Goal: Connect with others: Connect with other users

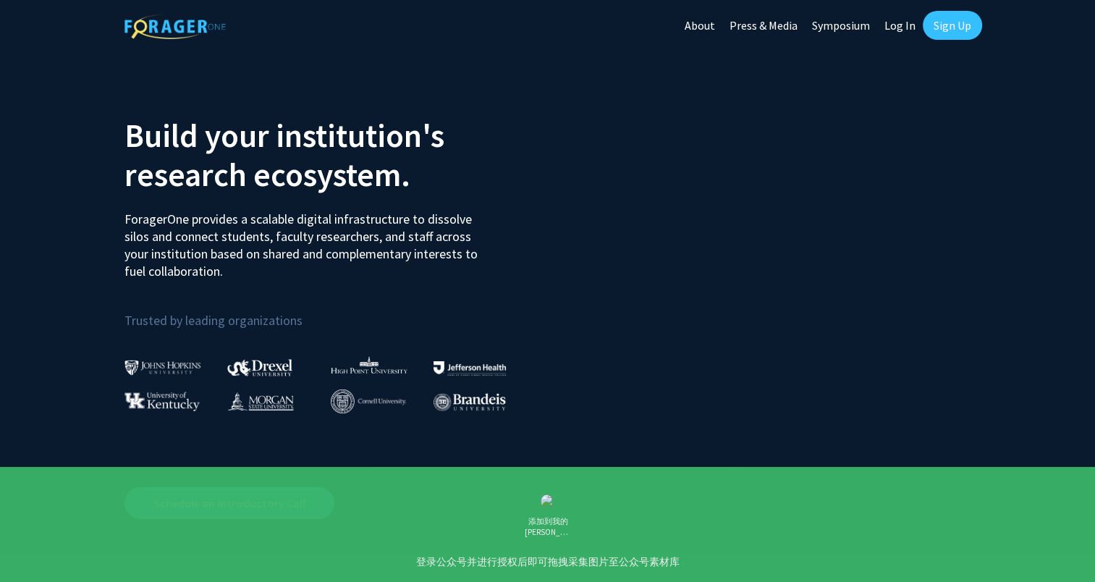
drag, startPoint x: 0, startPoint y: 0, endPoint x: 902, endPoint y: 33, distance: 903.1
click at [902, 33] on link "Log In" at bounding box center [900, 25] width 46 height 51
select select
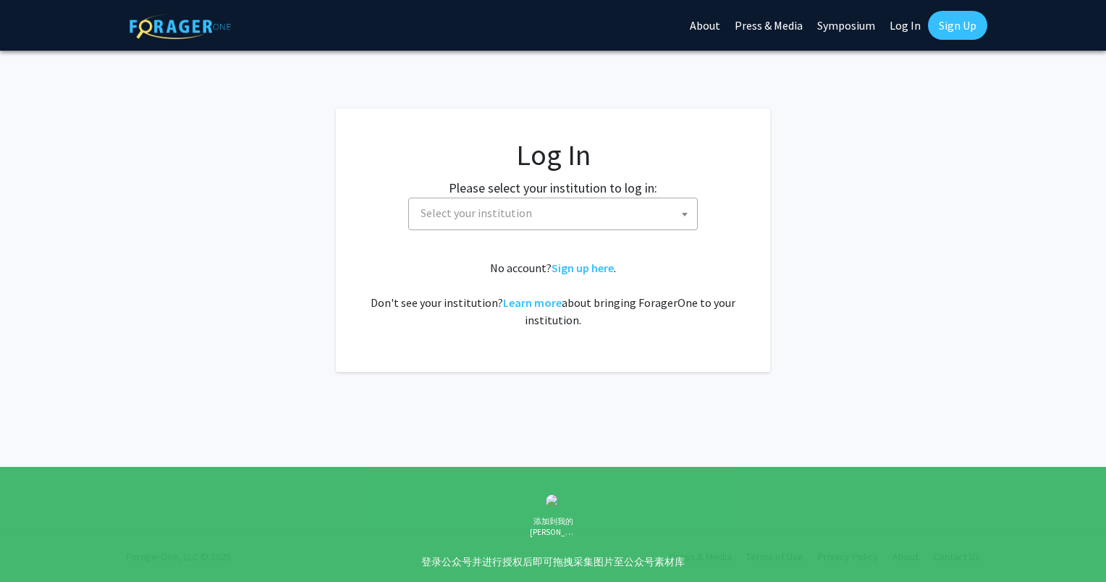
click at [560, 224] on span "Select your institution" at bounding box center [556, 213] width 282 height 30
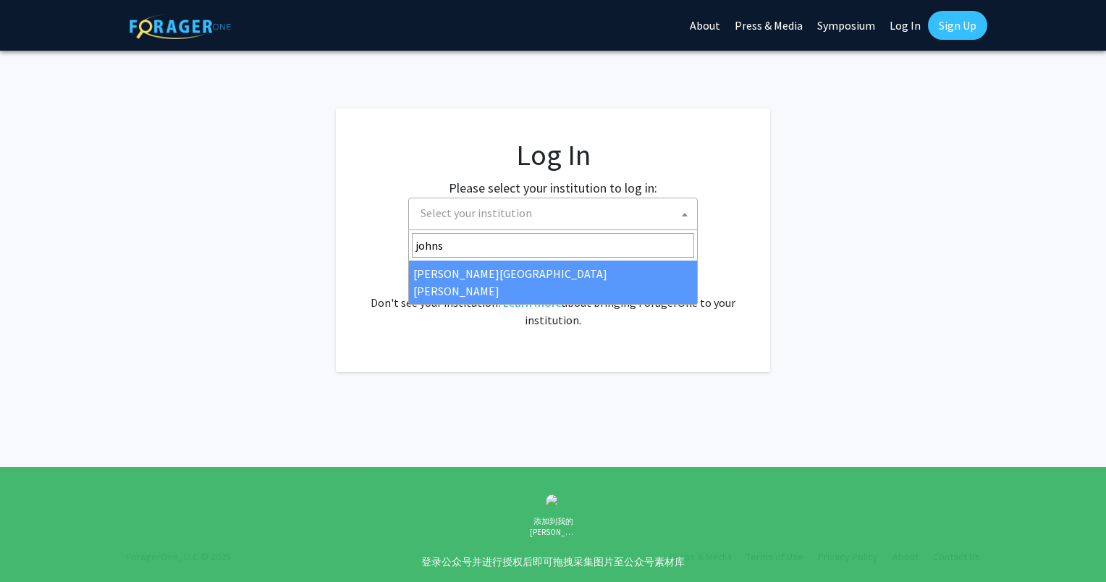
type input "johns"
select select "1"
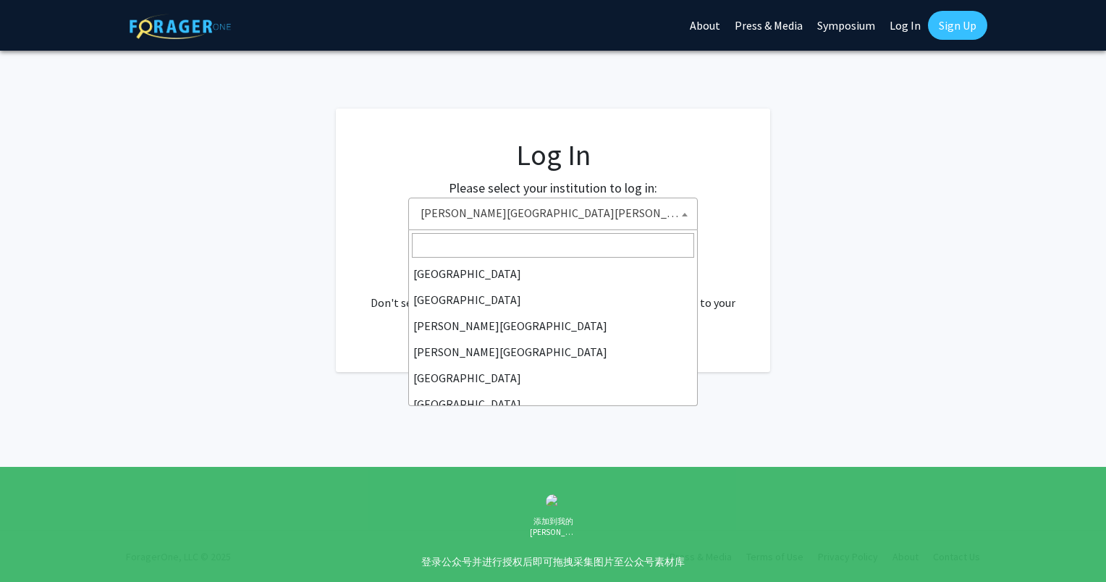
scroll to position [234, 0]
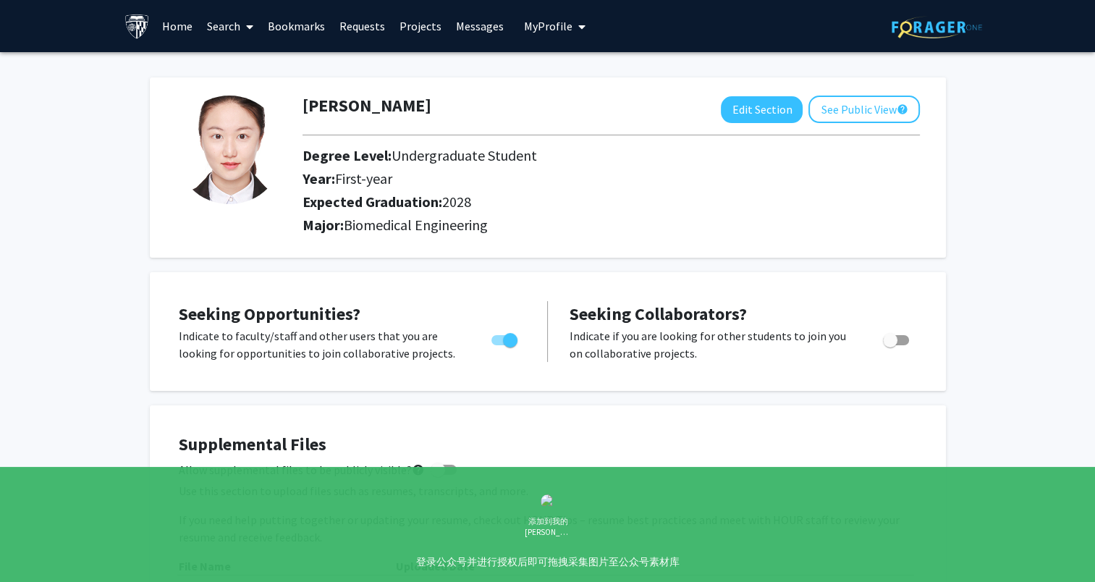
click at [462, 28] on link "Messages" at bounding box center [480, 26] width 62 height 51
